Goal: Task Accomplishment & Management: Manage account settings

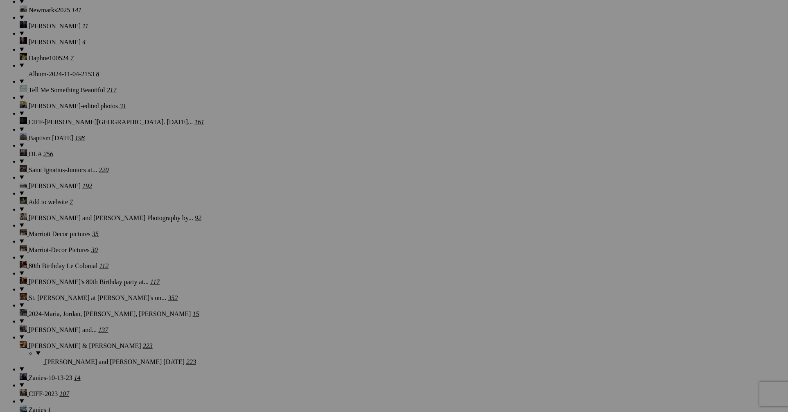
scroll to position [1130, 0]
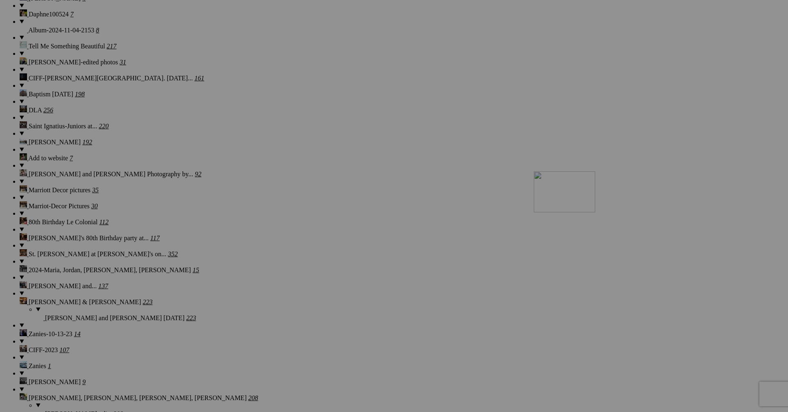
drag, startPoint x: 597, startPoint y: 259, endPoint x: 652, endPoint y: 242, distance: 56.9
drag, startPoint x: 586, startPoint y: 250, endPoint x: 500, endPoint y: 233, distance: 87.6
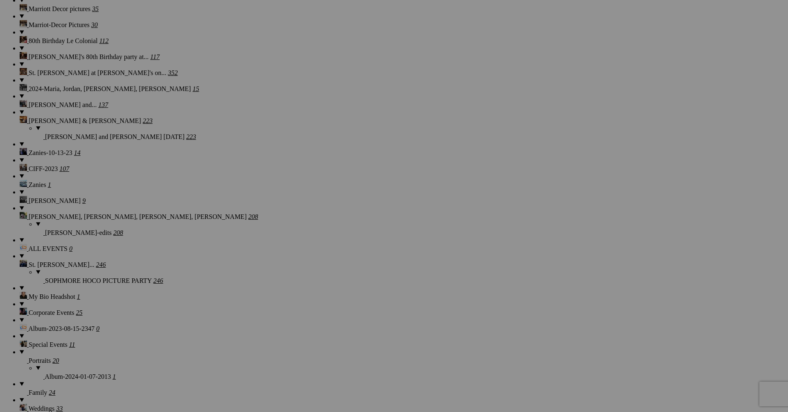
scroll to position [1281, 0]
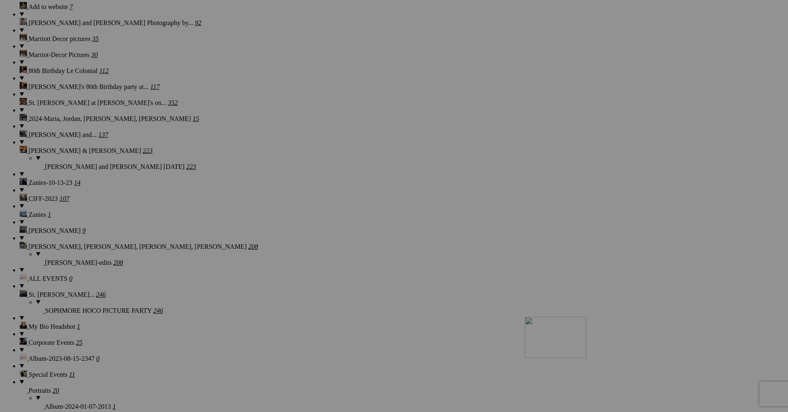
drag, startPoint x: 502, startPoint y: 94, endPoint x: 643, endPoint y: 388, distance: 326.0
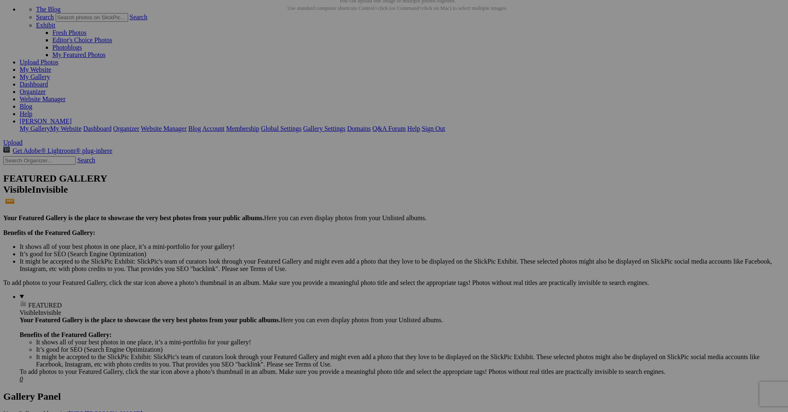
scroll to position [0, 0]
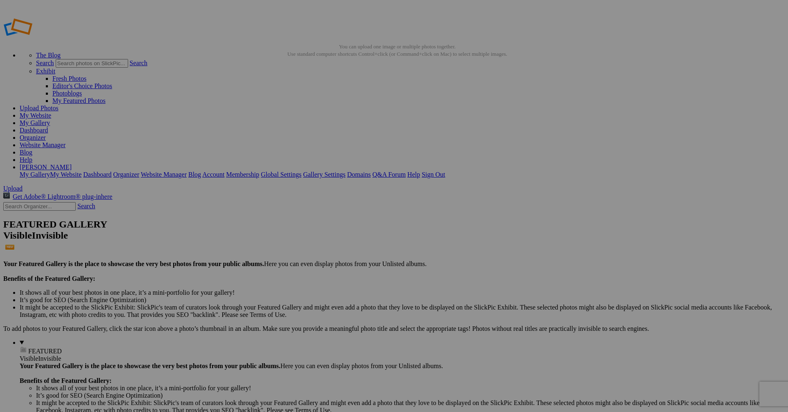
drag, startPoint x: 387, startPoint y: 115, endPoint x: 217, endPoint y: 104, distance: 170.3
drag, startPoint x: 380, startPoint y: 111, endPoint x: 286, endPoint y: 107, distance: 93.9
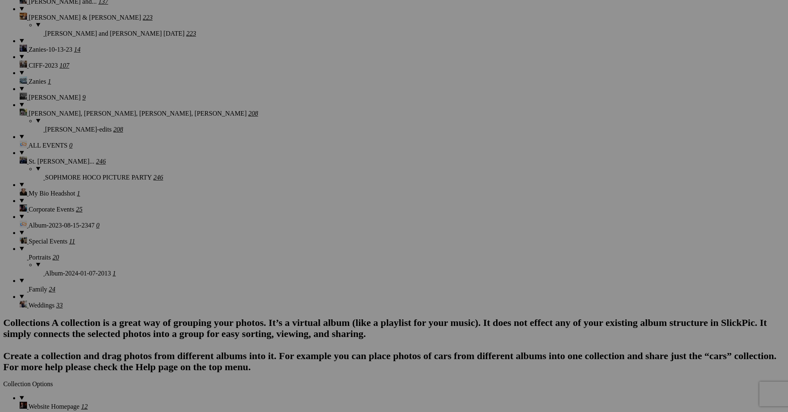
scroll to position [1341, 0]
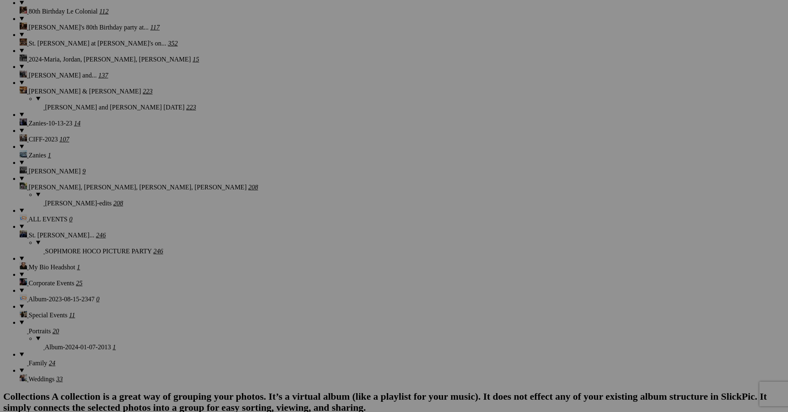
click at [340, 262] on link "Yes" at bounding box center [334, 259] width 9 height 7
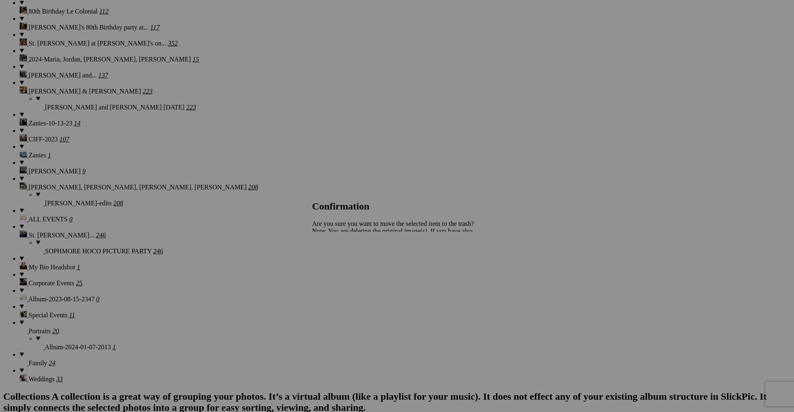
click at [340, 258] on span "Yes" at bounding box center [334, 259] width 9 height 7
click at [340, 263] on span "Yes" at bounding box center [334, 259] width 9 height 7
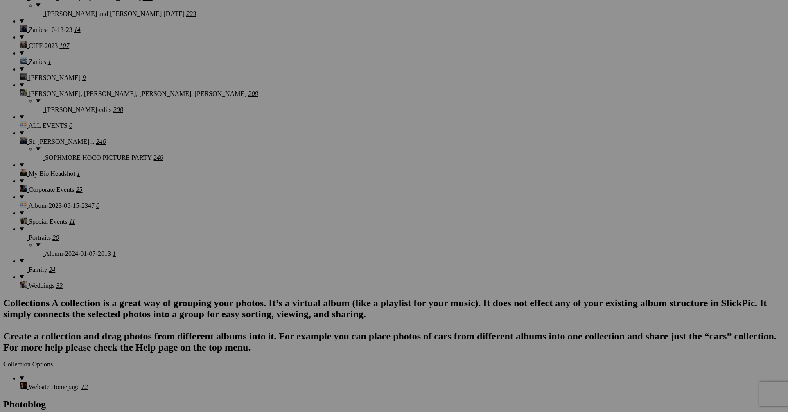
scroll to position [1440, 0]
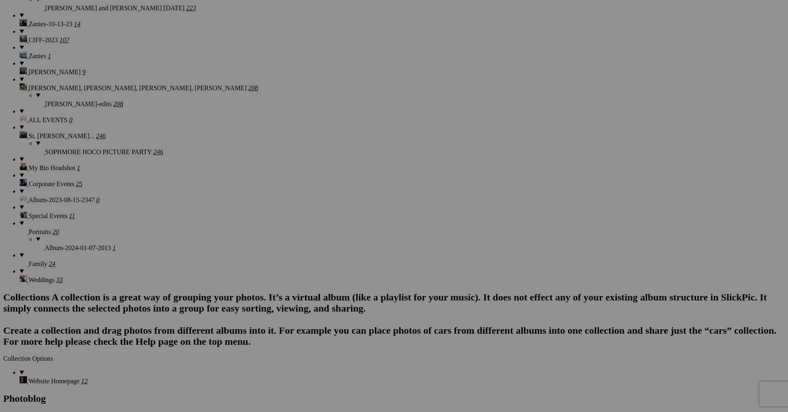
click at [340, 260] on span "Yes" at bounding box center [334, 259] width 9 height 7
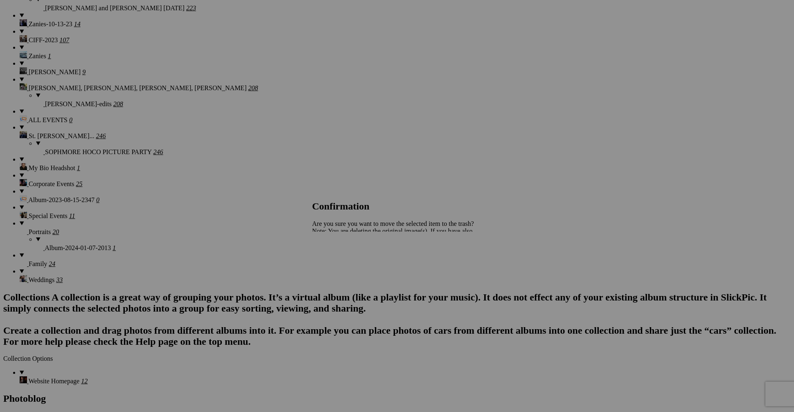
click at [340, 260] on span "Yes" at bounding box center [334, 259] width 9 height 7
click at [340, 256] on span "Yes" at bounding box center [334, 259] width 9 height 7
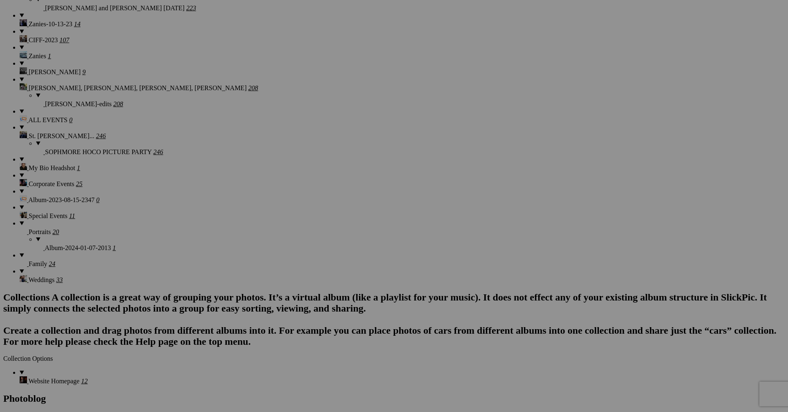
click at [340, 259] on span "Yes" at bounding box center [334, 259] width 9 height 7
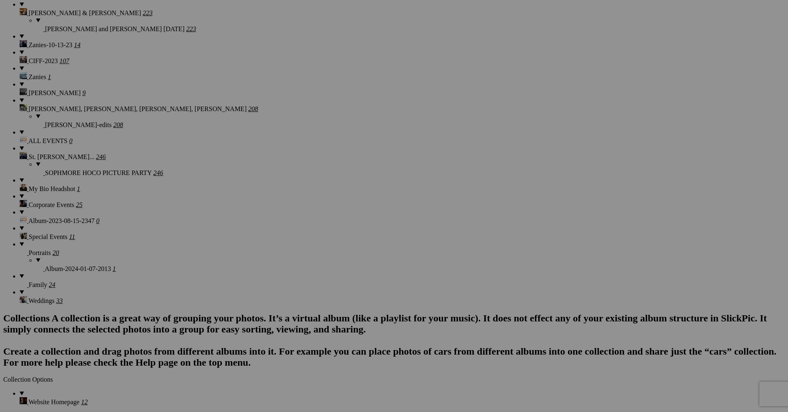
scroll to position [1413, 0]
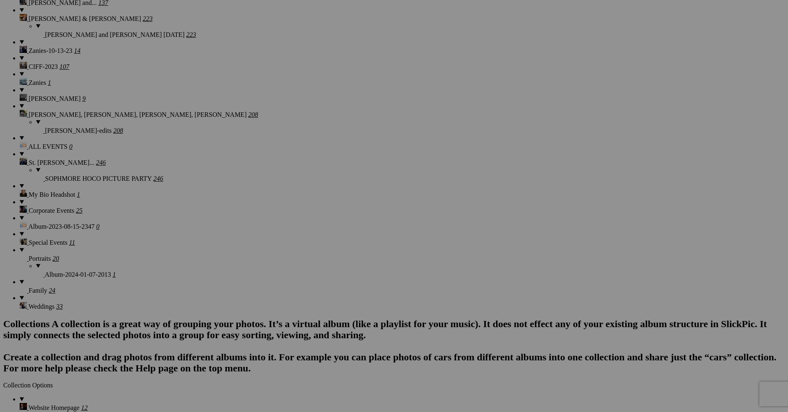
click at [340, 259] on span "Yes" at bounding box center [334, 259] width 9 height 7
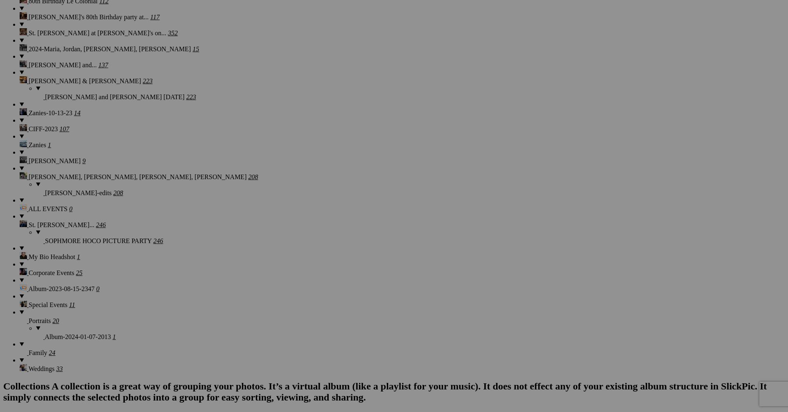
scroll to position [1353, 0]
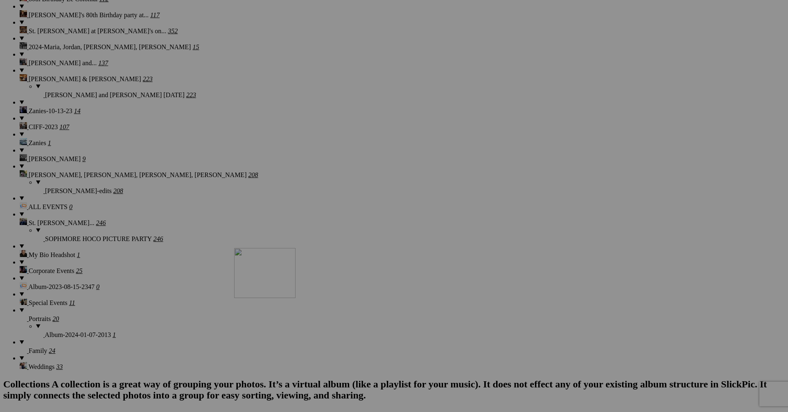
drag, startPoint x: 594, startPoint y: 130, endPoint x: 352, endPoint y: 319, distance: 306.9
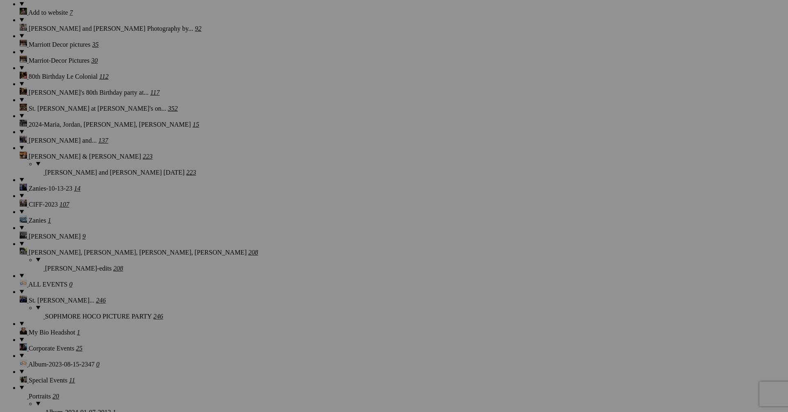
scroll to position [1272, 0]
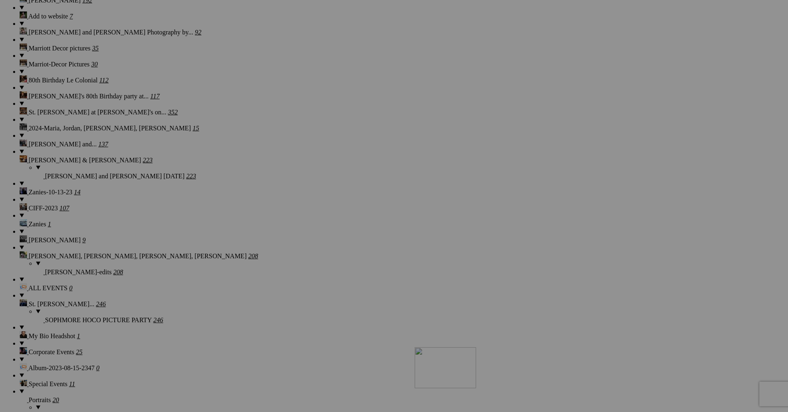
drag, startPoint x: 598, startPoint y: 109, endPoint x: 534, endPoint y: 413, distance: 310.1
drag, startPoint x: 595, startPoint y: 104, endPoint x: 526, endPoint y: 381, distance: 285.9
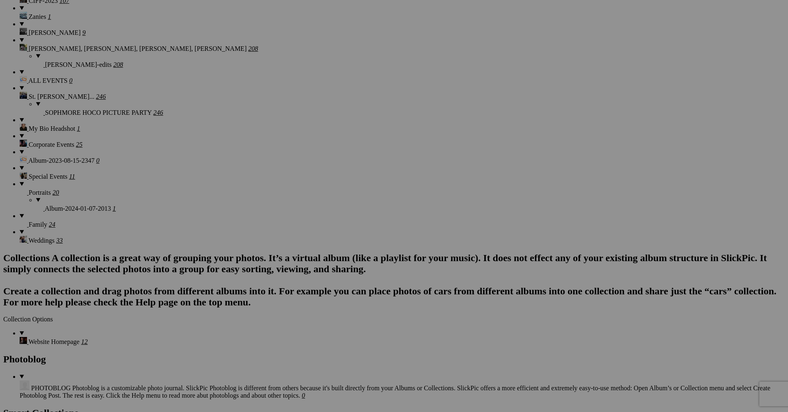
scroll to position [1481, 0]
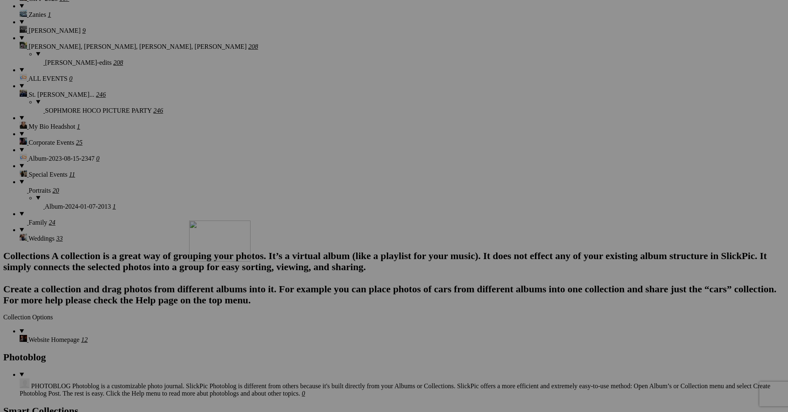
drag, startPoint x: 453, startPoint y: 211, endPoint x: 307, endPoint y: 292, distance: 166.1
drag, startPoint x: 452, startPoint y: 211, endPoint x: 251, endPoint y: 303, distance: 221.0
drag, startPoint x: 160, startPoint y: 316, endPoint x: 252, endPoint y: 300, distance: 93.5
drag, startPoint x: 450, startPoint y: 215, endPoint x: 275, endPoint y: 300, distance: 194.3
drag, startPoint x: 448, startPoint y: 218, endPoint x: 168, endPoint y: 316, distance: 296.7
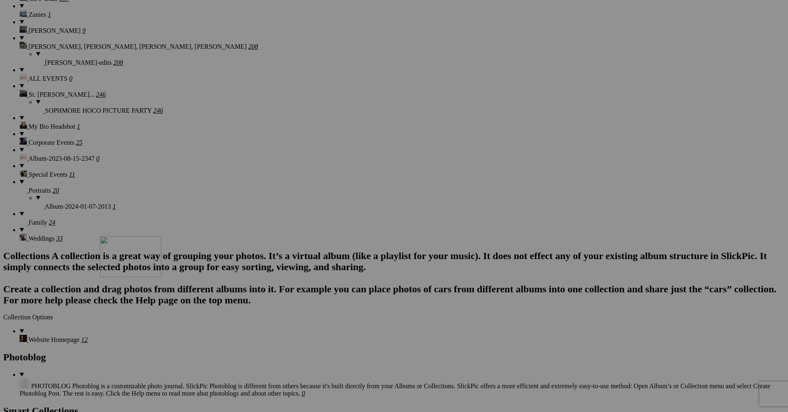
drag, startPoint x: 156, startPoint y: 312, endPoint x: 218, endPoint y: 307, distance: 61.6
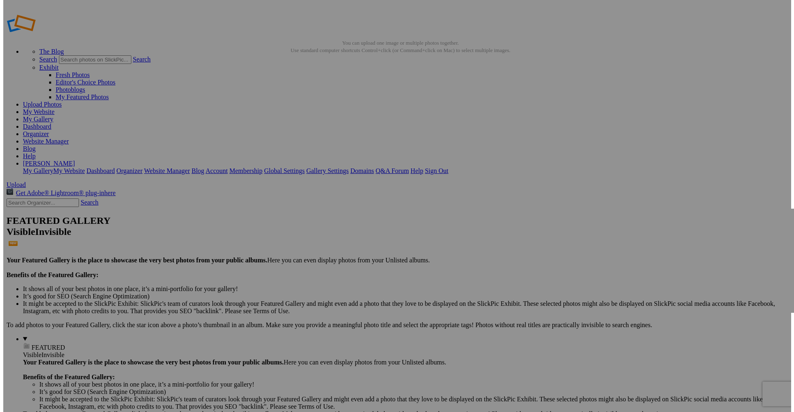
scroll to position [0, 0]
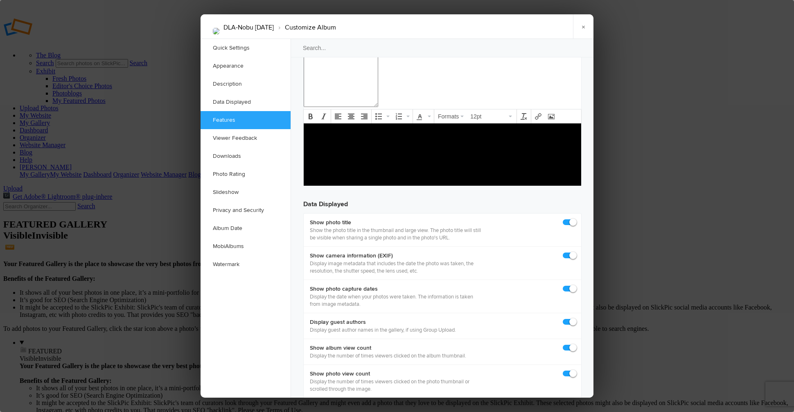
scroll to position [1012, 0]
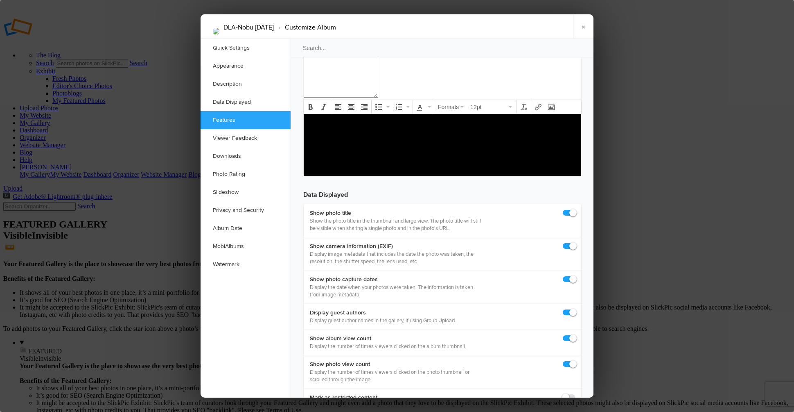
checkbox input "true"
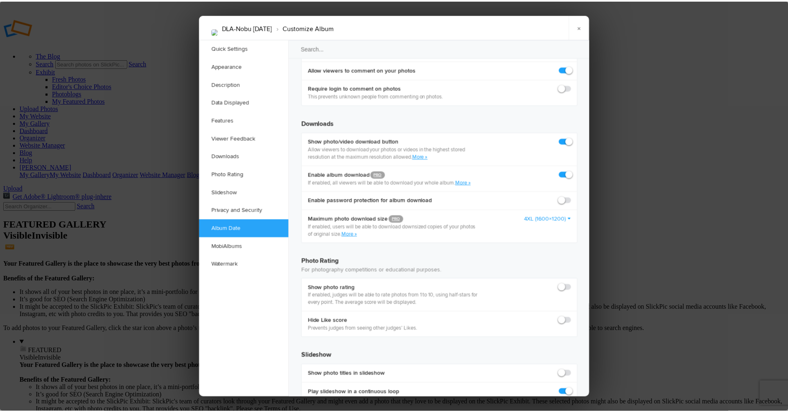
scroll to position [1751, 0]
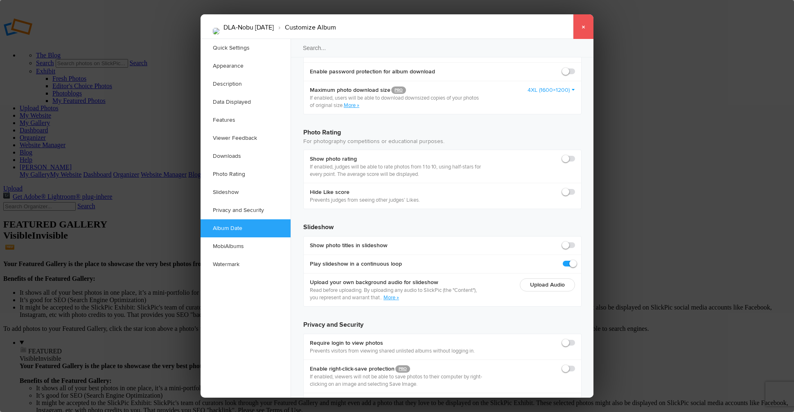
click at [582, 25] on link "×" at bounding box center [583, 26] width 20 height 25
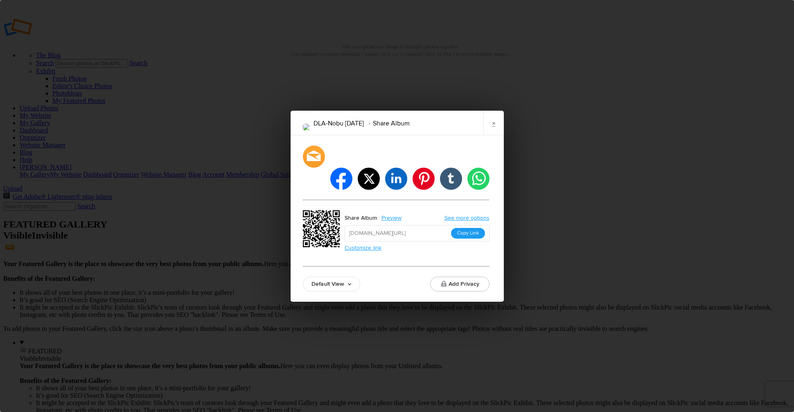
click at [469, 228] on button "Copy Link" at bounding box center [468, 233] width 34 height 11
click at [494, 135] on link "×" at bounding box center [494, 123] width 20 height 25
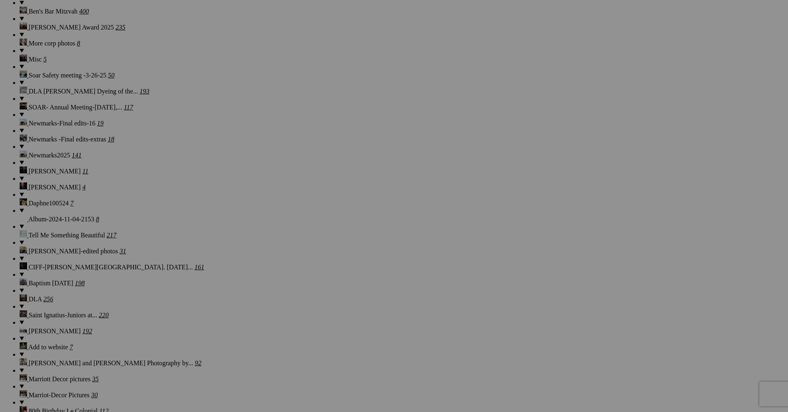
scroll to position [996, 0]
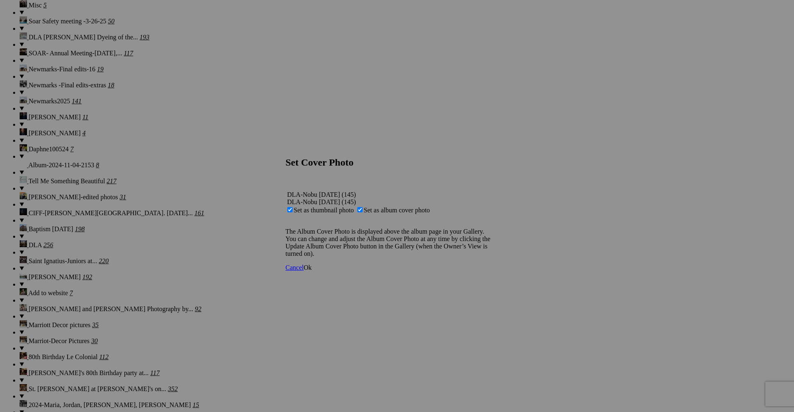
click at [312, 271] on span "Ok" at bounding box center [308, 267] width 8 height 7
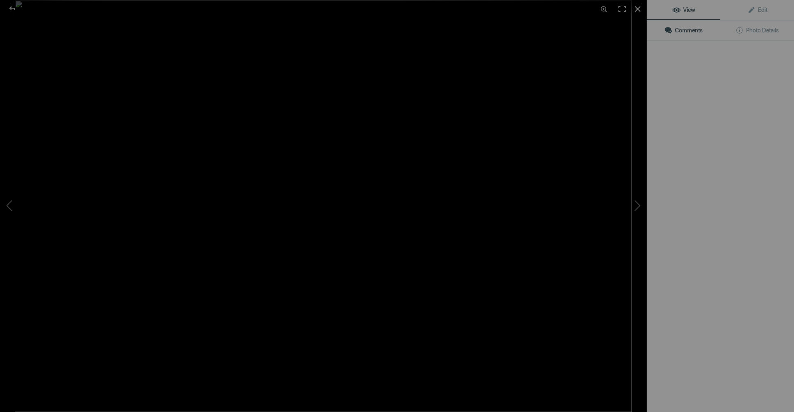
click at [163, 181] on img at bounding box center [324, 206] width 618 height 412
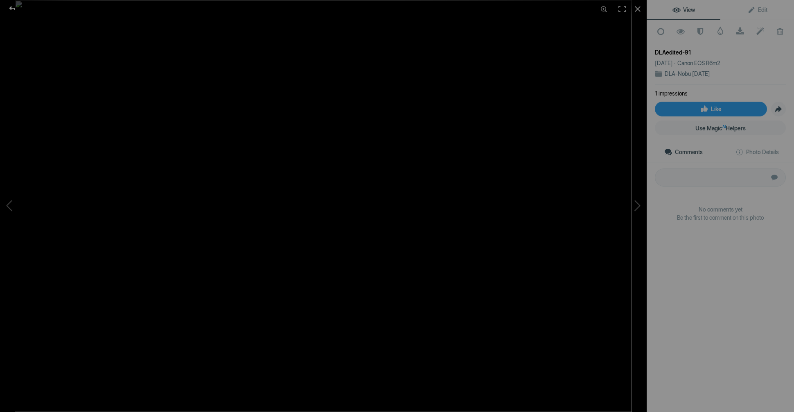
click at [11, 7] on div at bounding box center [12, 8] width 29 height 16
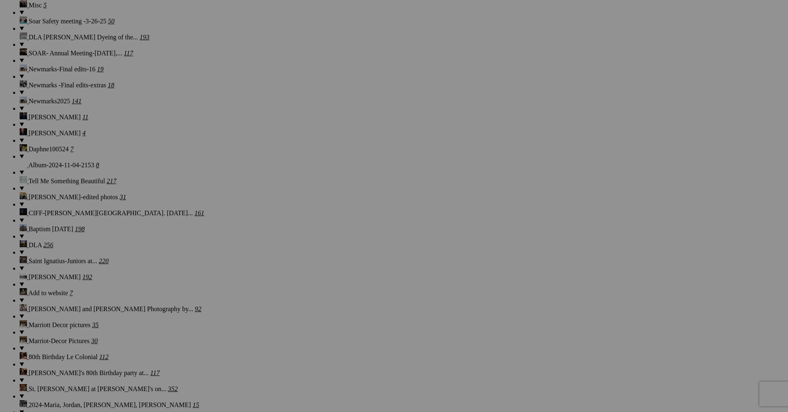
click at [165, 175] on img at bounding box center [154, 179] width 61 height 41
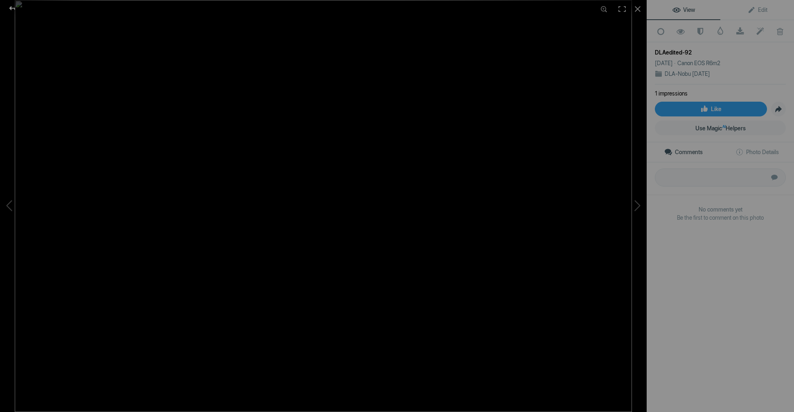
click at [14, 8] on div at bounding box center [12, 8] width 29 height 16
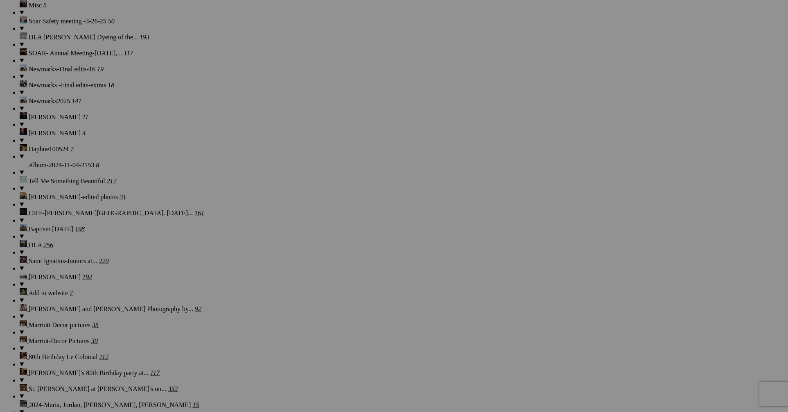
click at [340, 260] on span "Yes" at bounding box center [334, 259] width 9 height 7
click at [521, 84] on img at bounding box center [519, 75] width 61 height 41
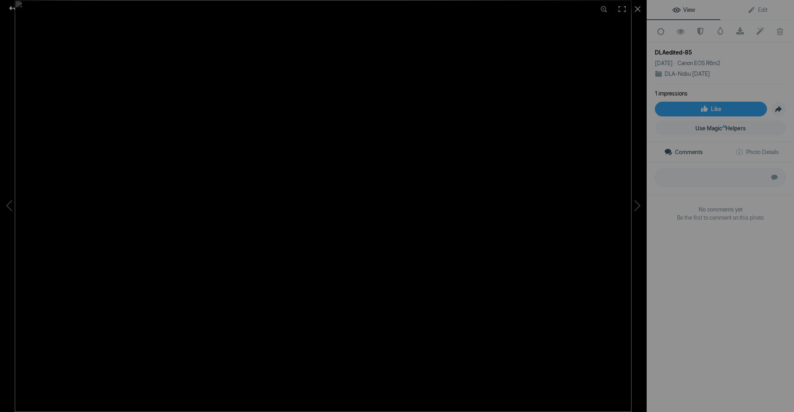
click at [10, 5] on div at bounding box center [12, 8] width 29 height 16
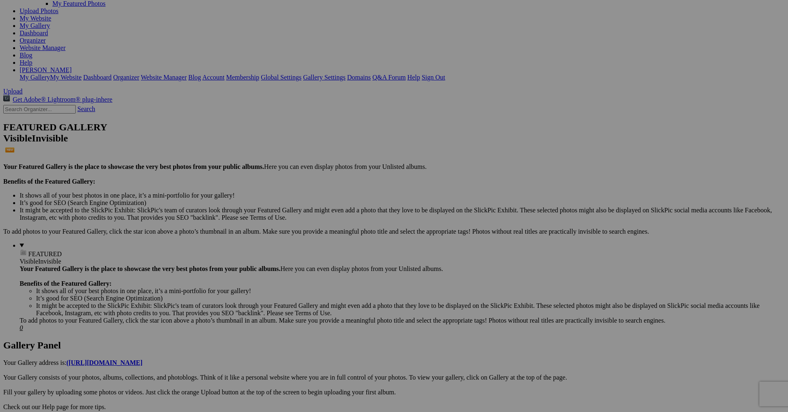
scroll to position [0, 0]
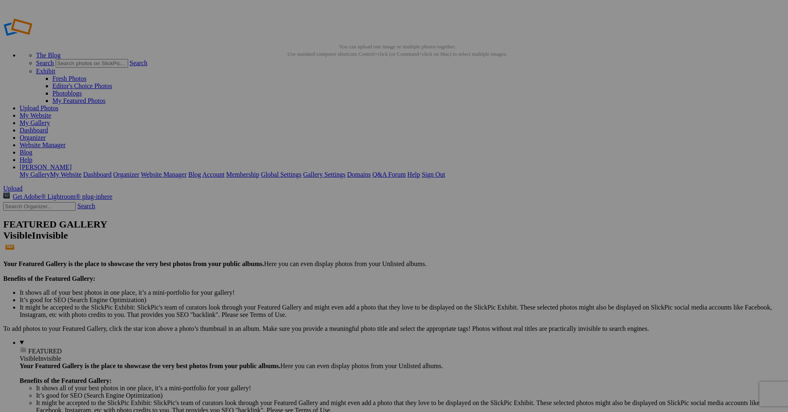
click at [340, 258] on span "Yes" at bounding box center [334, 259] width 9 height 7
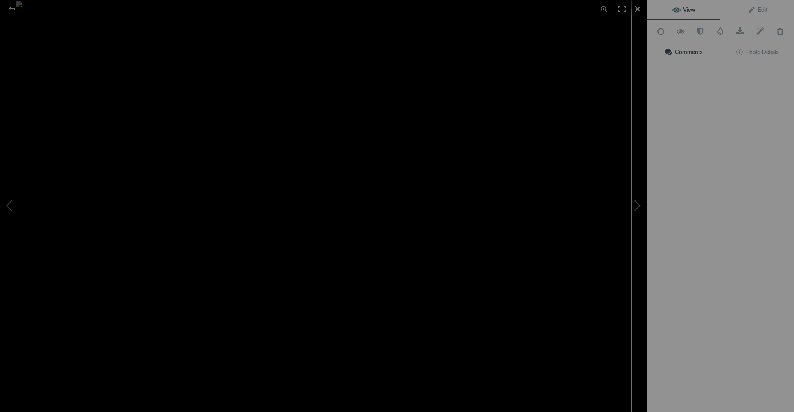
click at [243, 226] on img at bounding box center [323, 206] width 617 height 412
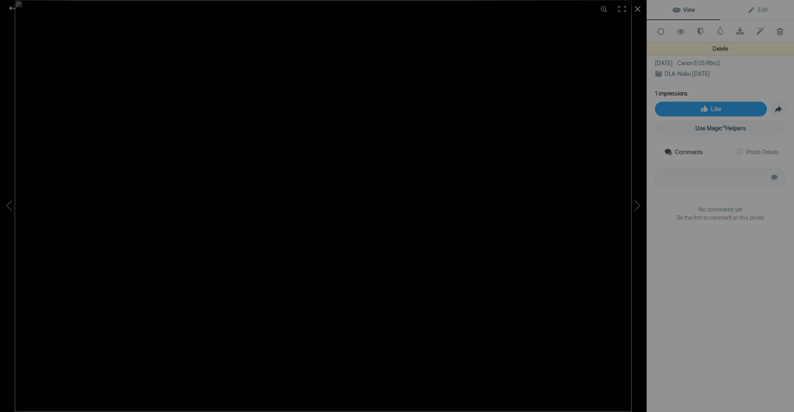
click at [774, 32] on span at bounding box center [780, 31] width 20 height 8
click at [775, 31] on span at bounding box center [780, 31] width 20 height 8
click at [13, 7] on div at bounding box center [12, 8] width 29 height 16
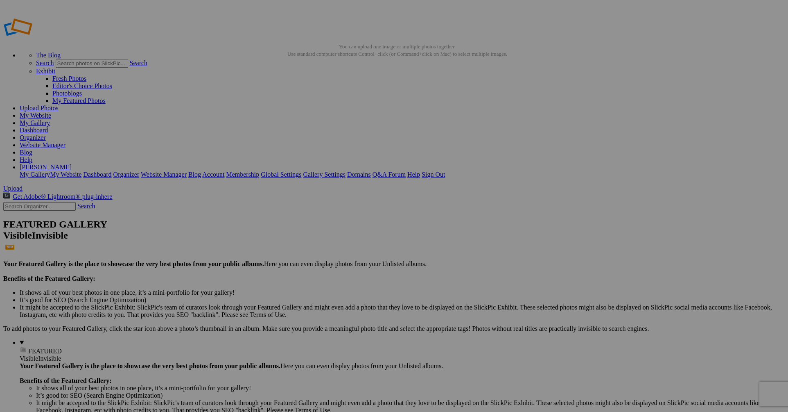
click at [340, 257] on span "Yes" at bounding box center [334, 259] width 9 height 7
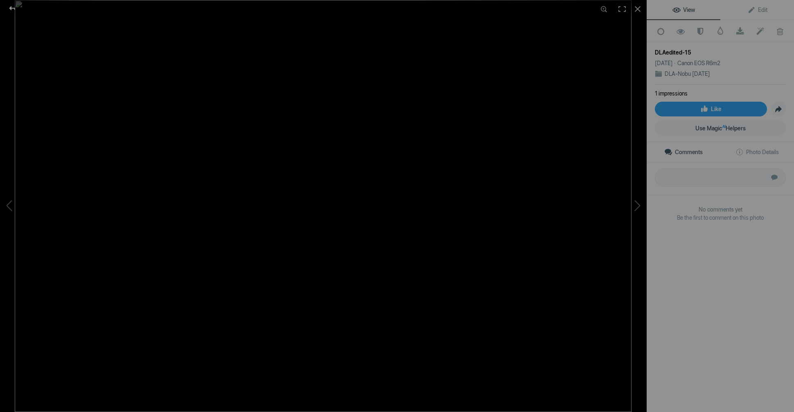
click at [11, 7] on div at bounding box center [12, 8] width 29 height 16
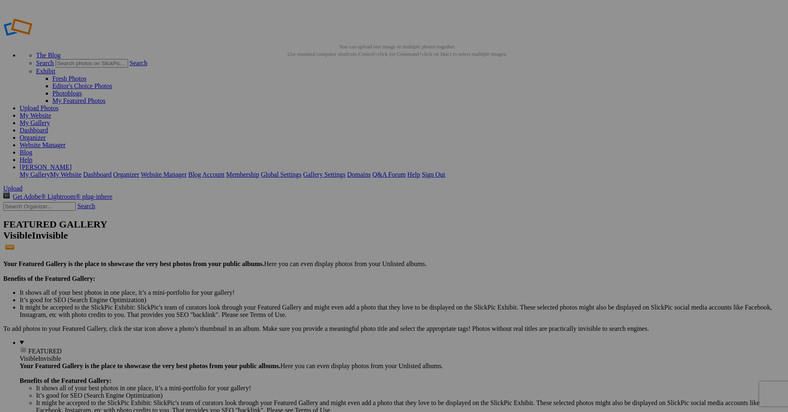
click at [340, 259] on span "Yes" at bounding box center [334, 259] width 9 height 7
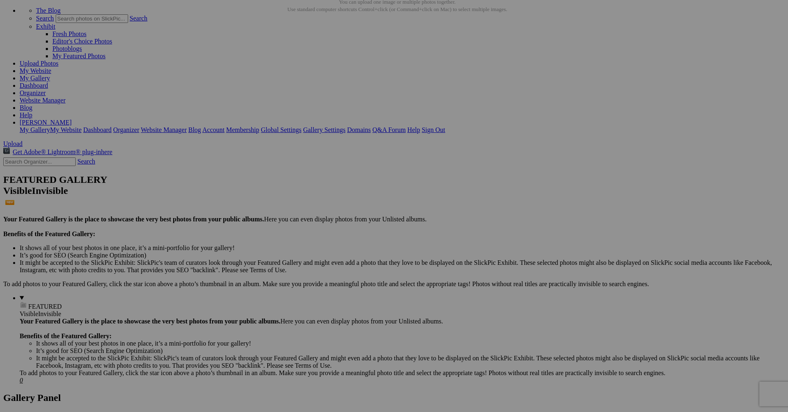
scroll to position [109, 0]
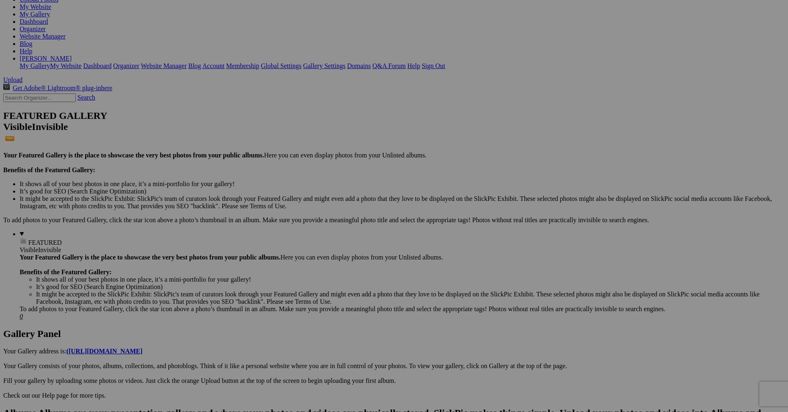
click at [340, 259] on link "Yes" at bounding box center [334, 259] width 9 height 7
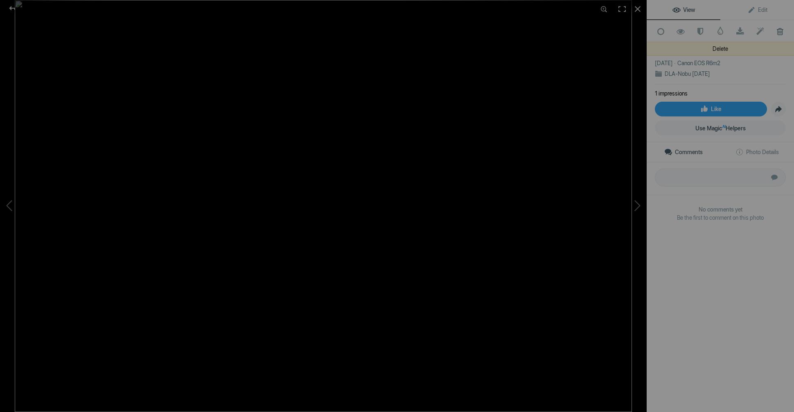
click at [774, 30] on span at bounding box center [780, 31] width 20 height 8
click at [776, 27] on span at bounding box center [780, 31] width 20 height 8
click at [11, 5] on div at bounding box center [12, 8] width 29 height 16
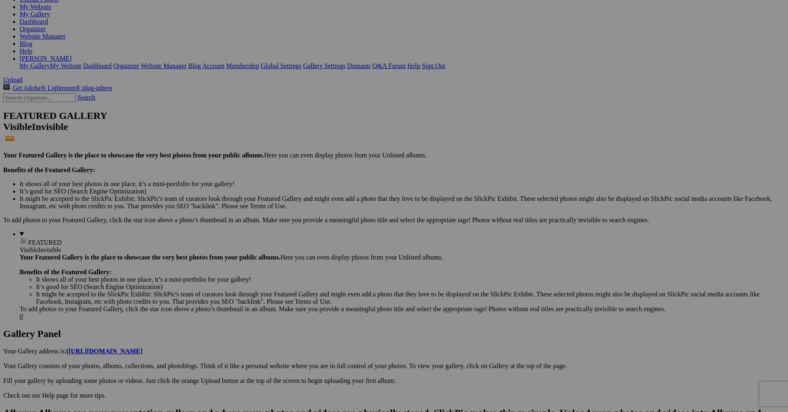
click at [340, 258] on link "Yes" at bounding box center [334, 259] width 9 height 7
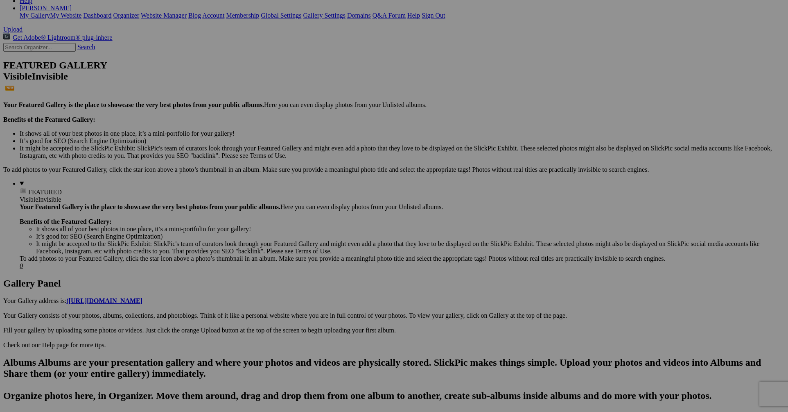
scroll to position [206, 0]
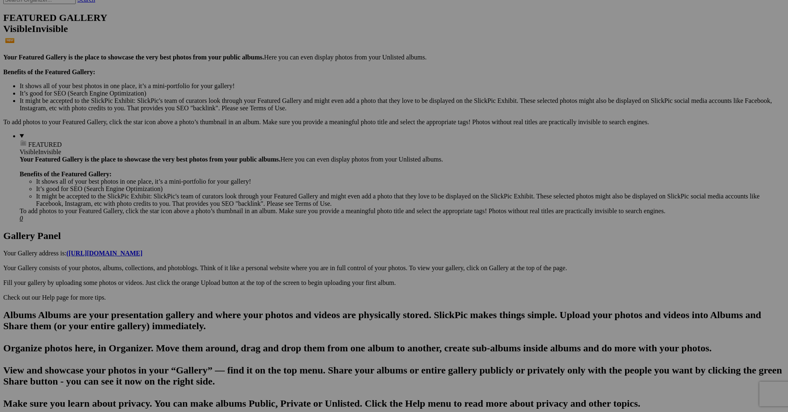
click at [340, 258] on span "Yes" at bounding box center [334, 259] width 9 height 7
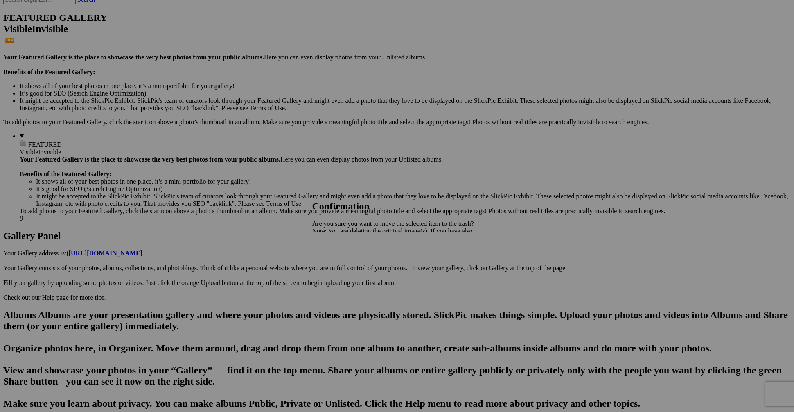
click at [340, 258] on span "Yes" at bounding box center [334, 259] width 9 height 7
click at [340, 257] on span "Yes" at bounding box center [334, 259] width 9 height 7
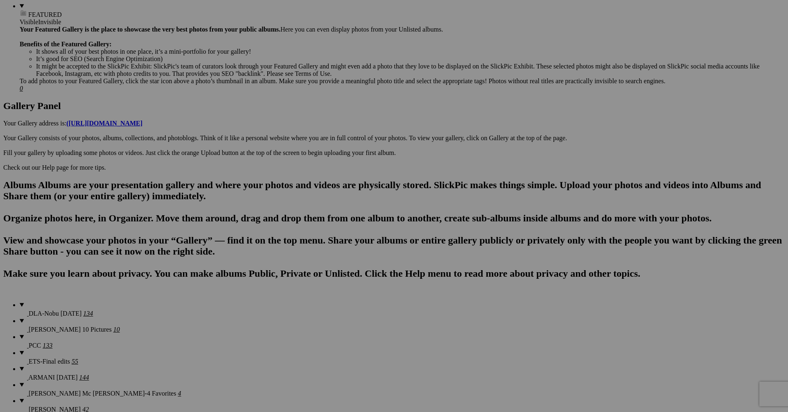
scroll to position [409, 0]
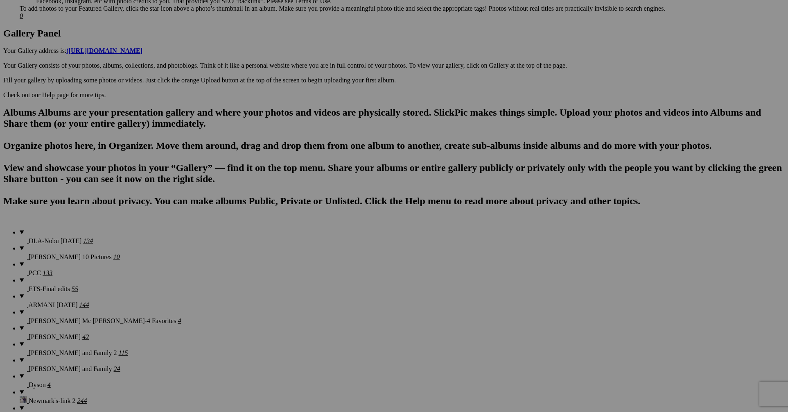
click at [340, 257] on span "Yes" at bounding box center [334, 259] width 9 height 7
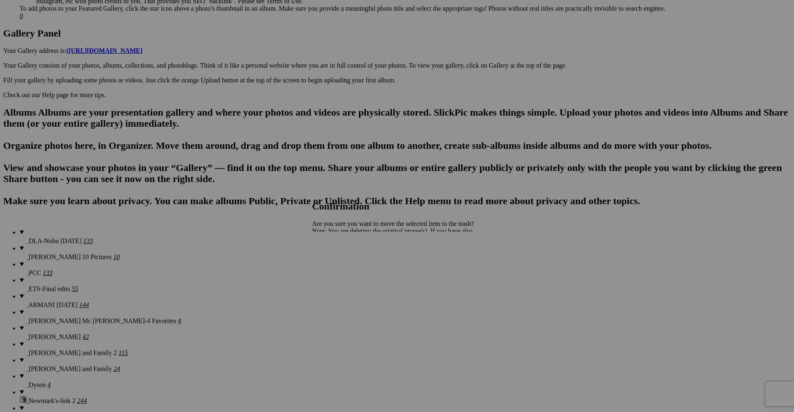
click at [340, 259] on span "Yes" at bounding box center [334, 259] width 9 height 7
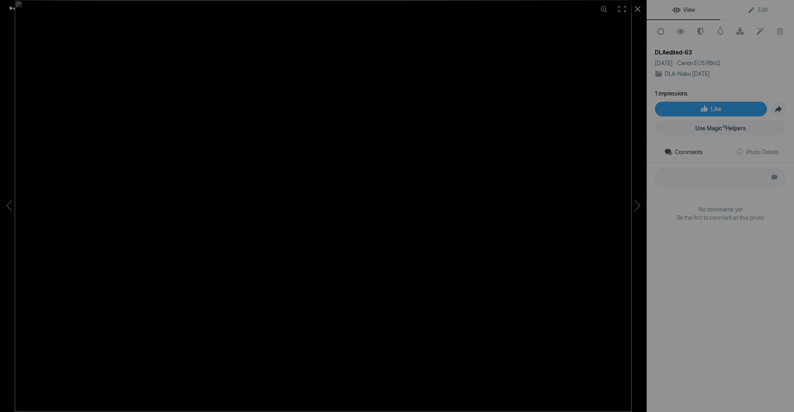
click at [11, 8] on div at bounding box center [12, 8] width 29 height 16
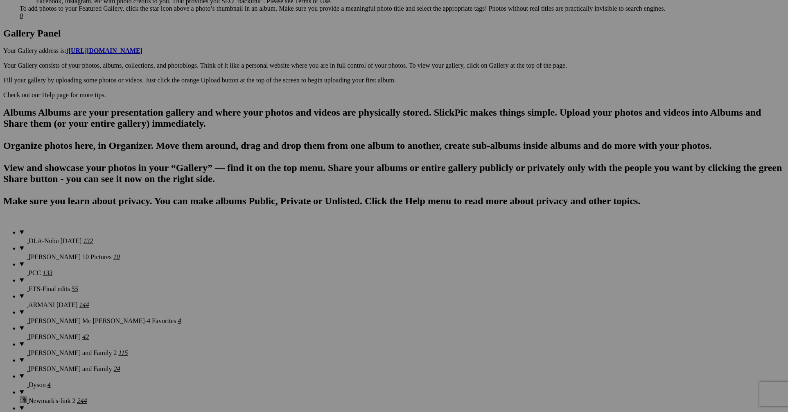
click at [340, 259] on span "Yes" at bounding box center [334, 259] width 9 height 7
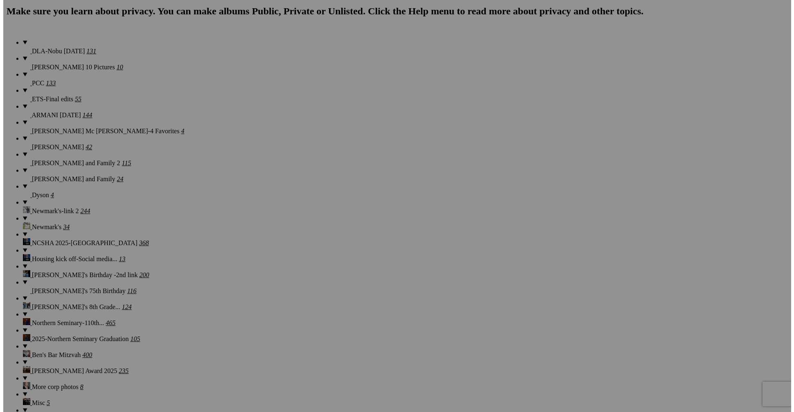
scroll to position [642, 0]
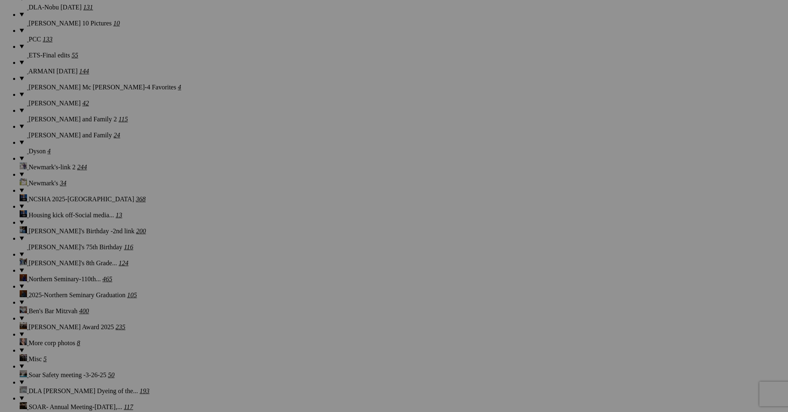
click at [340, 262] on span "Yes" at bounding box center [334, 259] width 9 height 7
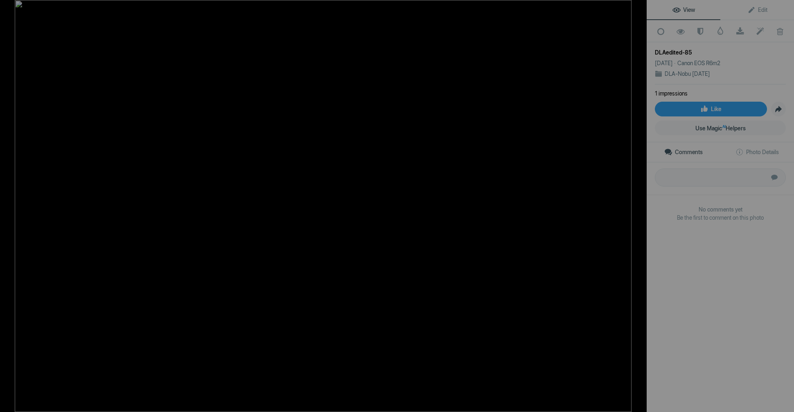
click at [10, 6] on div at bounding box center [12, 8] width 29 height 16
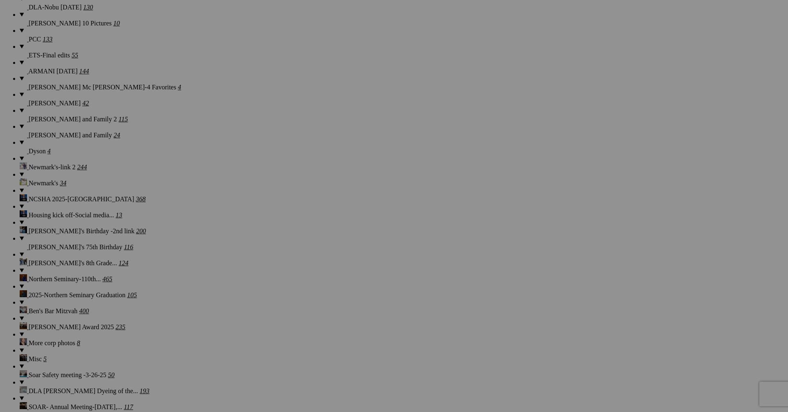
click at [168, 323] on img at bounding box center [154, 324] width 61 height 41
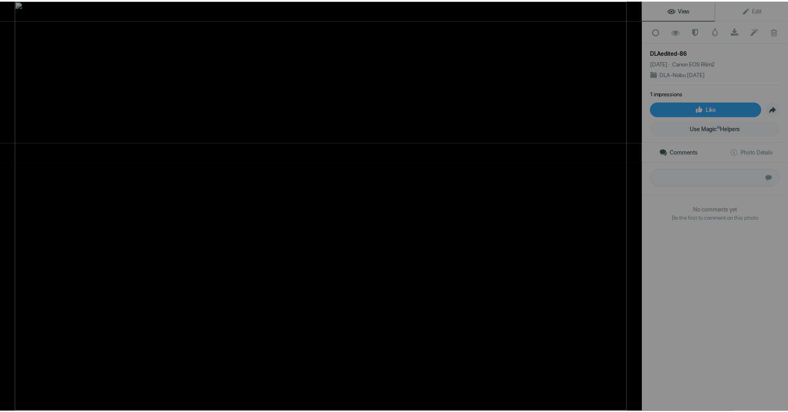
scroll to position [0, 0]
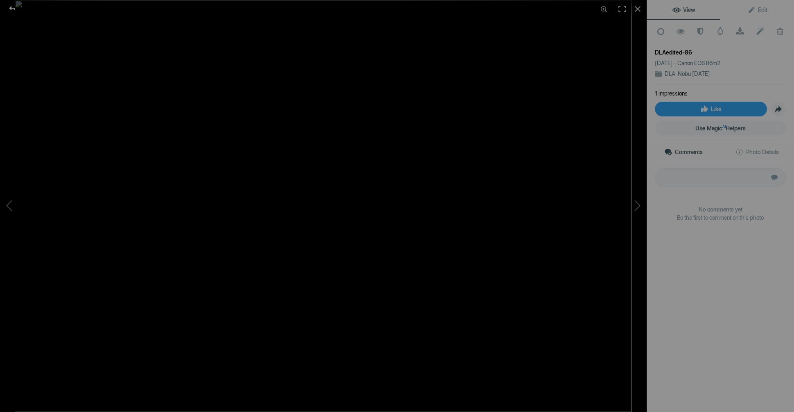
click at [13, 5] on div at bounding box center [12, 8] width 29 height 16
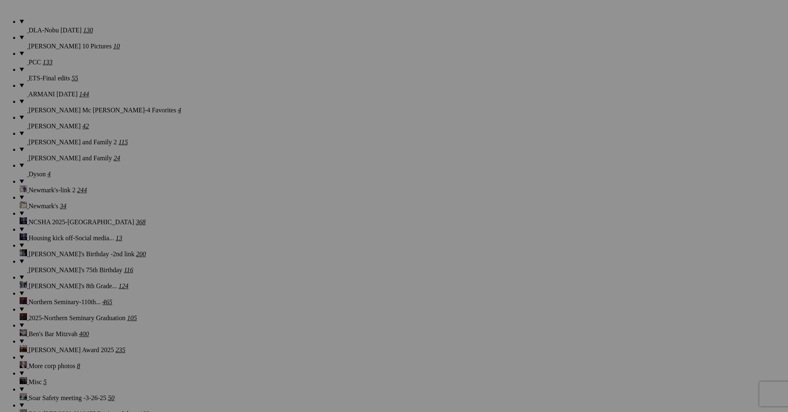
scroll to position [665, 0]
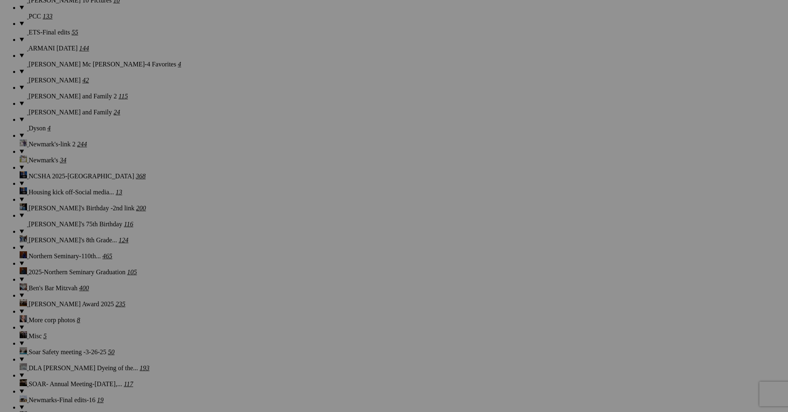
click at [340, 258] on span "Yes" at bounding box center [334, 259] width 9 height 7
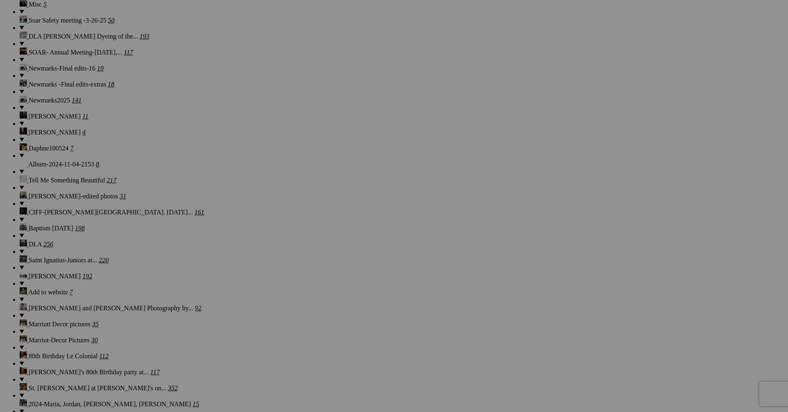
scroll to position [1003, 0]
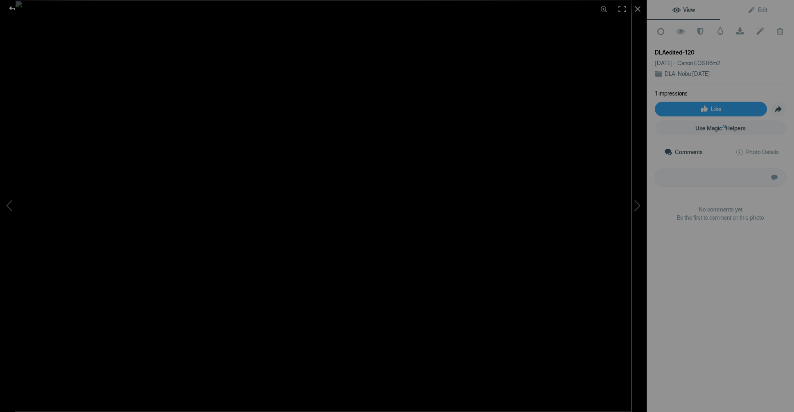
click at [13, 9] on div at bounding box center [12, 8] width 29 height 16
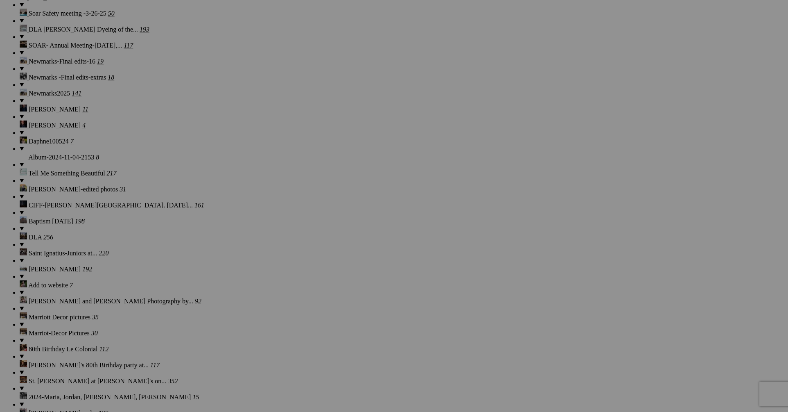
click at [340, 259] on span "Yes" at bounding box center [334, 259] width 9 height 7
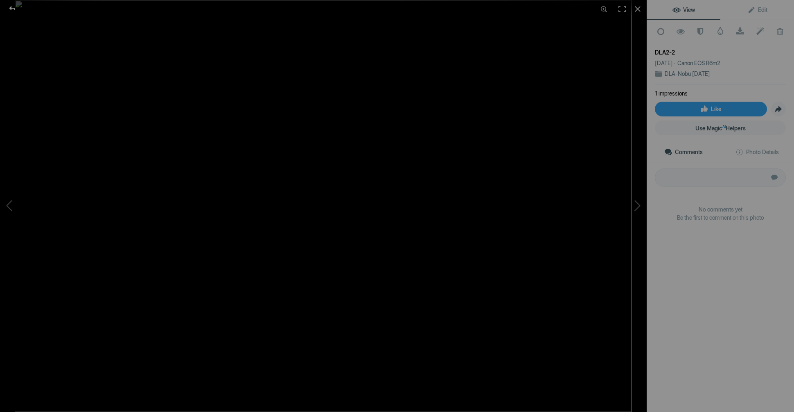
click at [13, 7] on div at bounding box center [12, 8] width 29 height 16
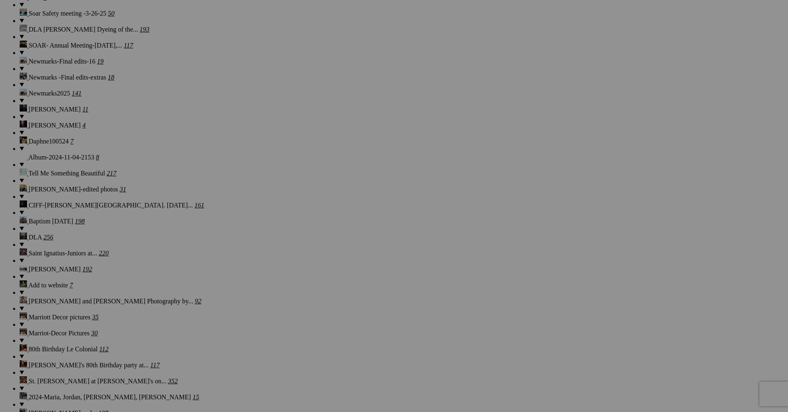
click at [340, 259] on span "Yes" at bounding box center [334, 259] width 9 height 7
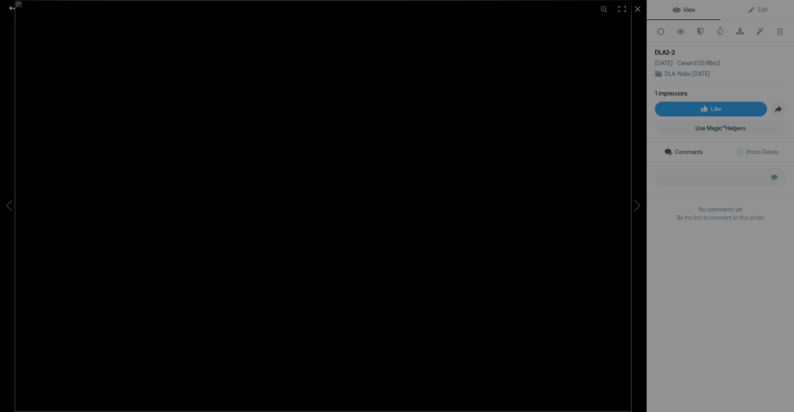
click at [14, 8] on div at bounding box center [12, 8] width 29 height 16
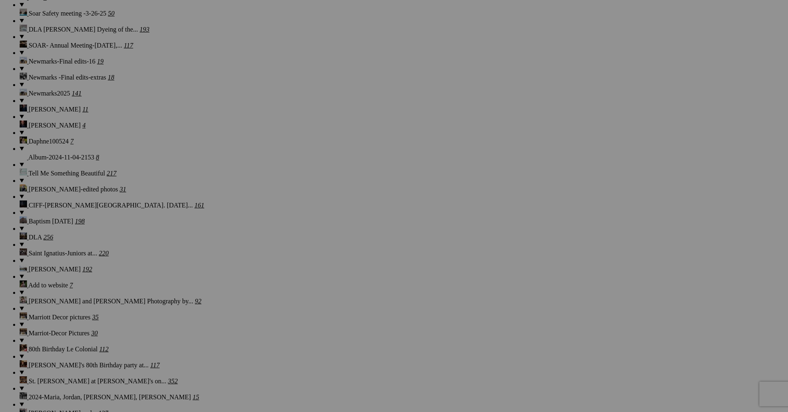
click at [340, 260] on span "Yes" at bounding box center [334, 259] width 9 height 7
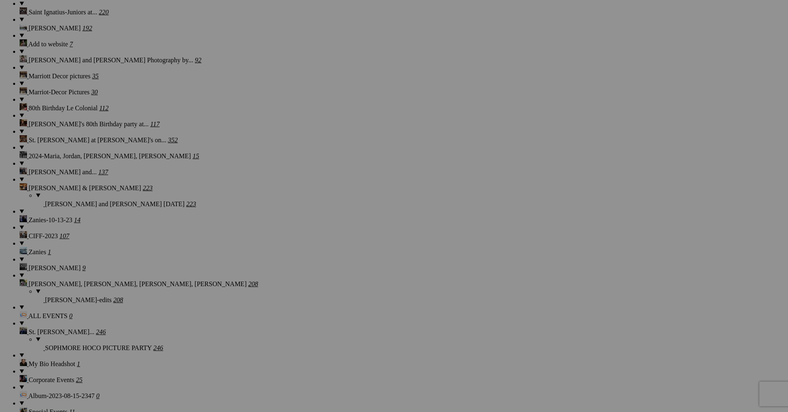
scroll to position [1273, 0]
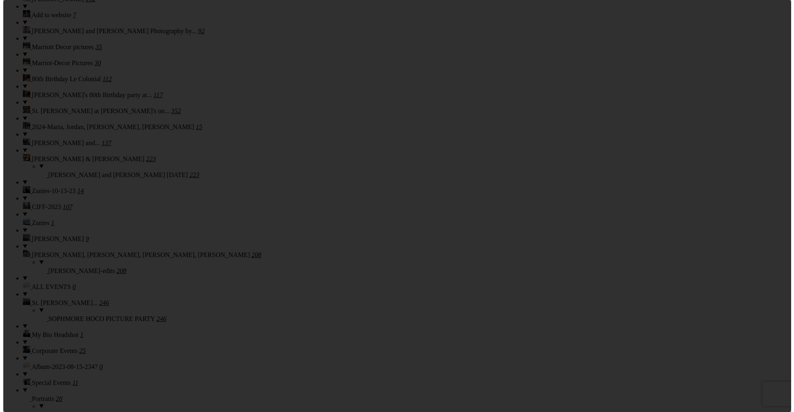
scroll to position [0, 0]
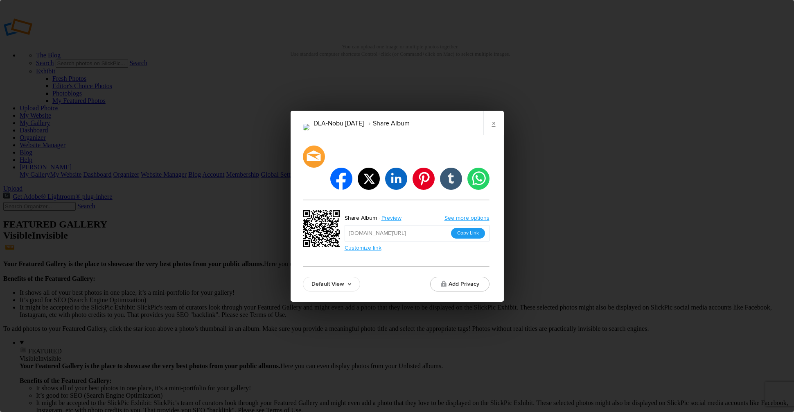
click at [466, 228] on button "Copy Link" at bounding box center [468, 233] width 34 height 11
click at [473, 228] on button "Copy Link" at bounding box center [468, 233] width 34 height 11
